Goal: Transaction & Acquisition: Purchase product/service

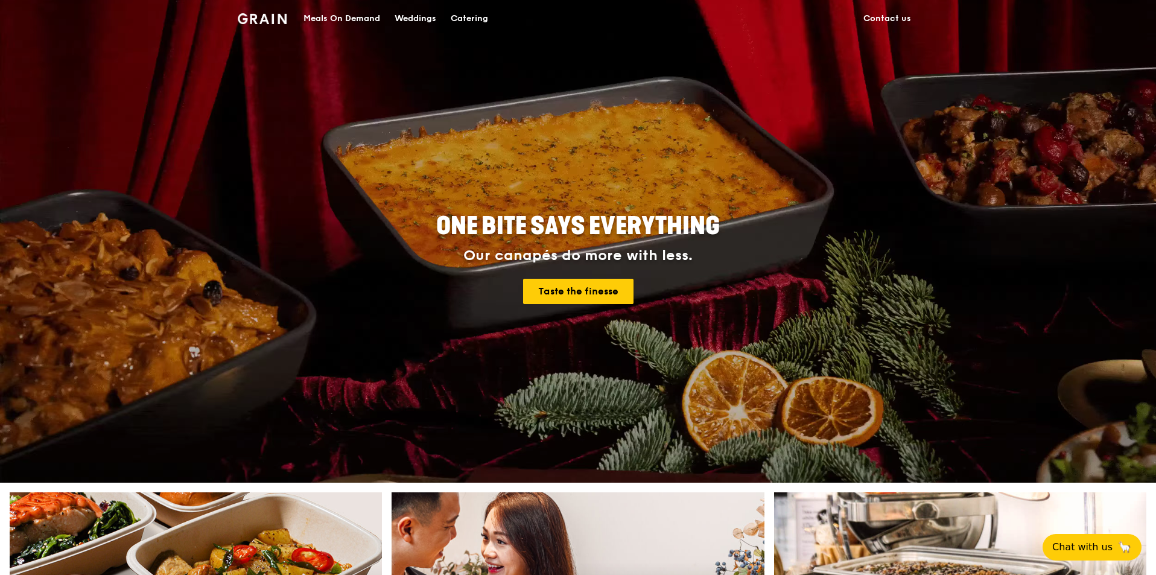
click at [342, 16] on div "Meals On Demand" at bounding box center [342, 19] width 77 height 36
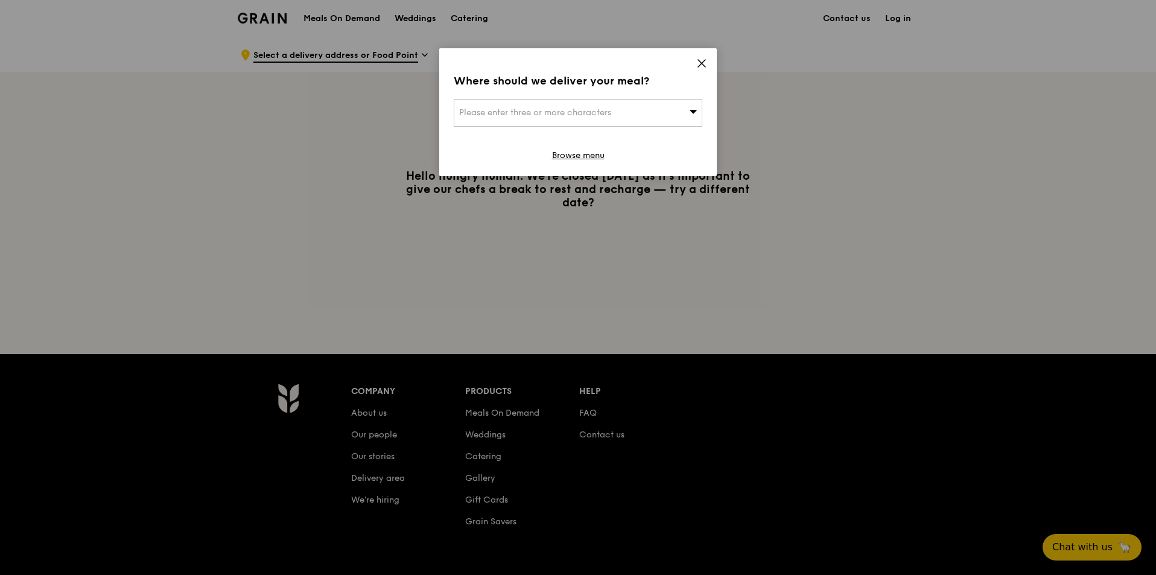
click at [592, 115] on span "Please enter three or more characters" at bounding box center [535, 112] width 152 height 10
click at [707, 60] on icon at bounding box center [701, 63] width 11 height 11
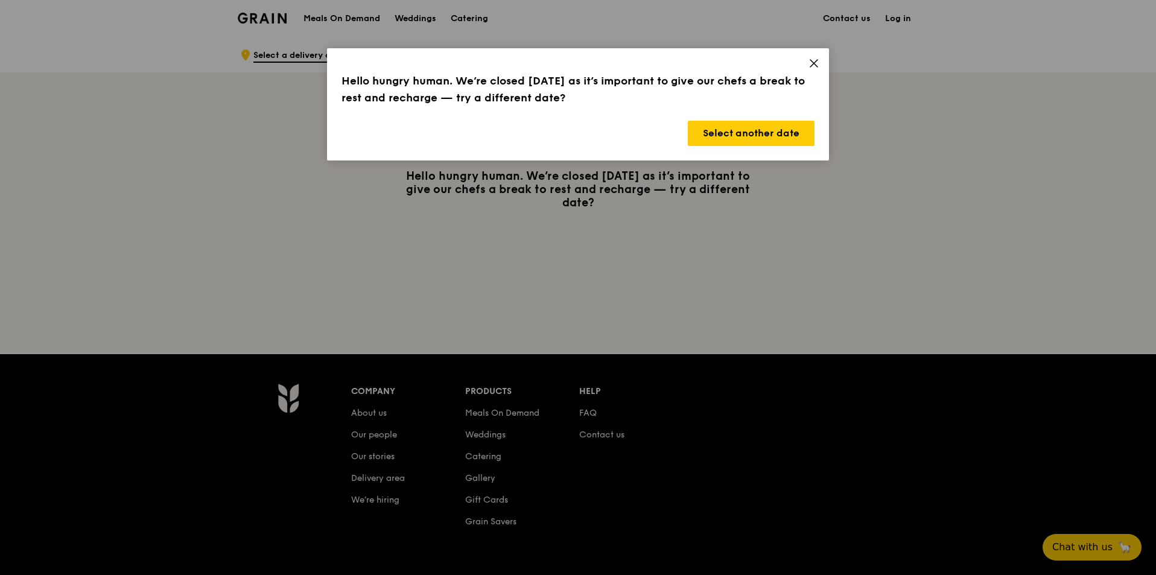
click at [816, 66] on icon at bounding box center [814, 63] width 11 height 11
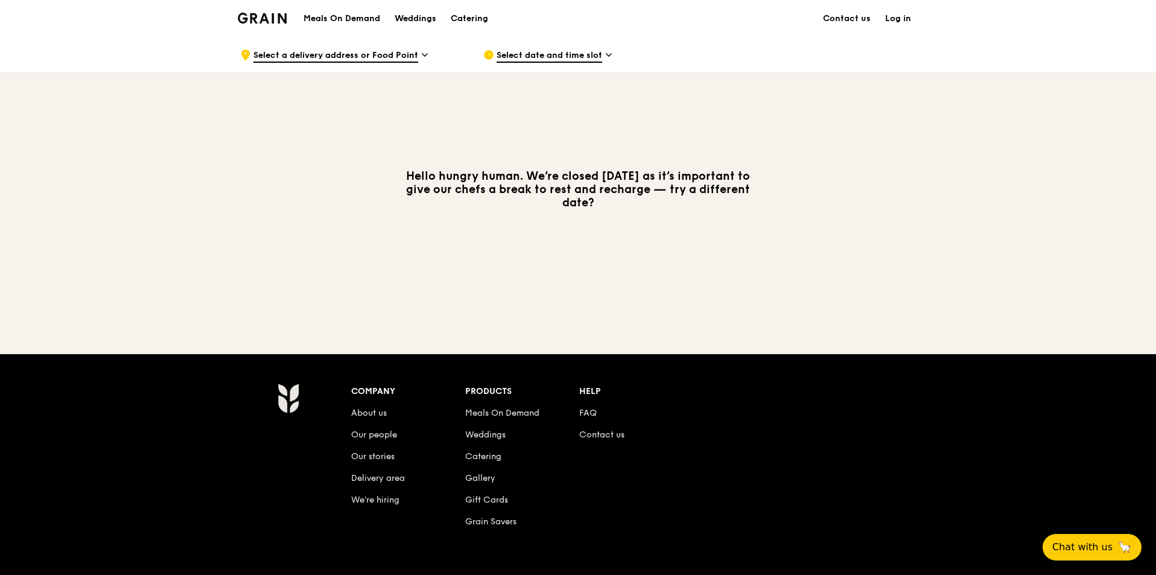
click at [255, 23] on img at bounding box center [262, 18] width 49 height 11
